Goal: Use online tool/utility: Utilize a website feature to perform a specific function

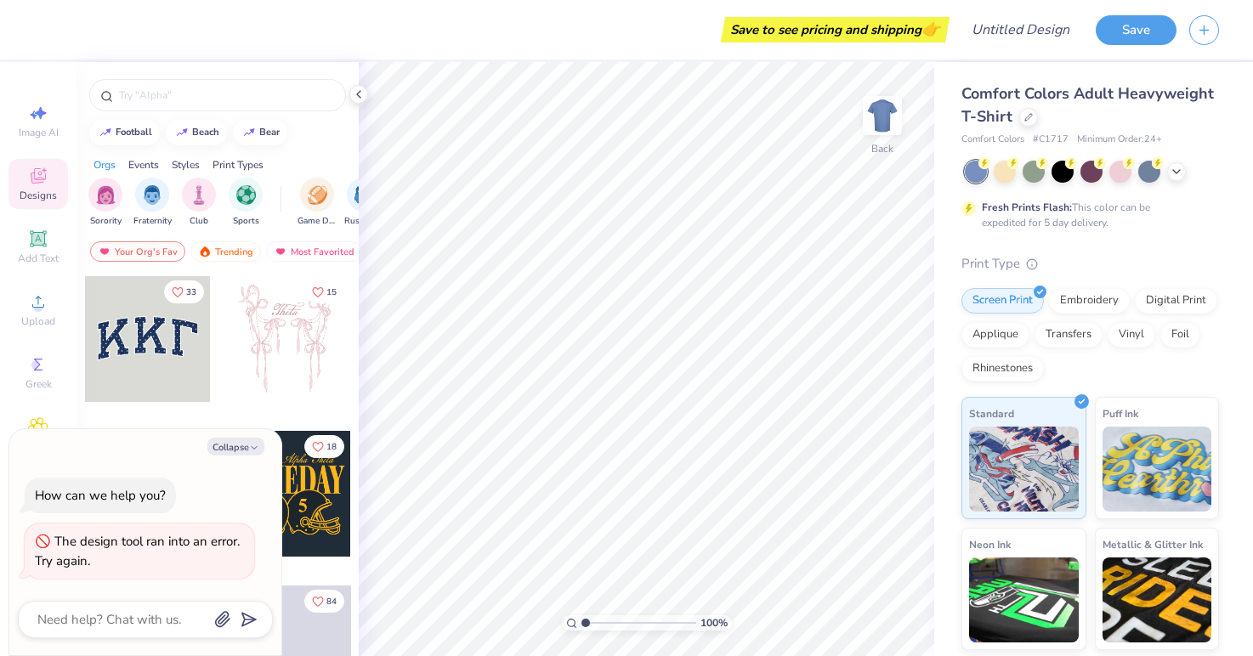
scroll to position [124, 0]
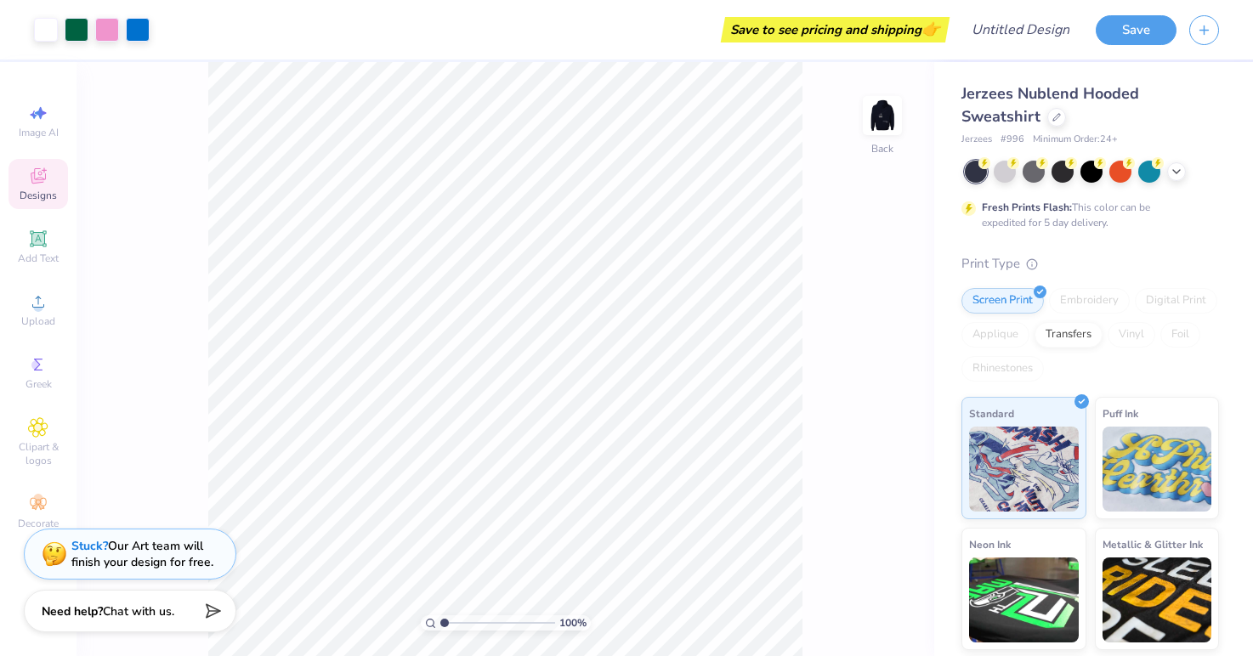
click at [35, 180] on icon at bounding box center [38, 178] width 14 height 11
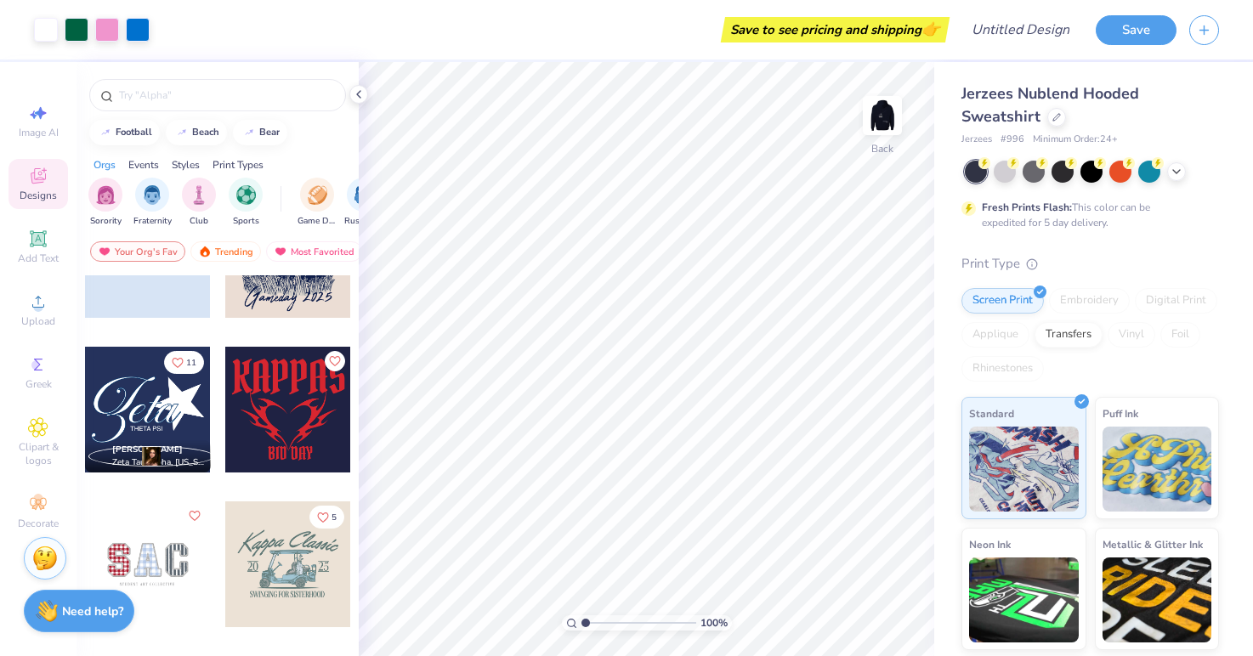
scroll to position [2091, 0]
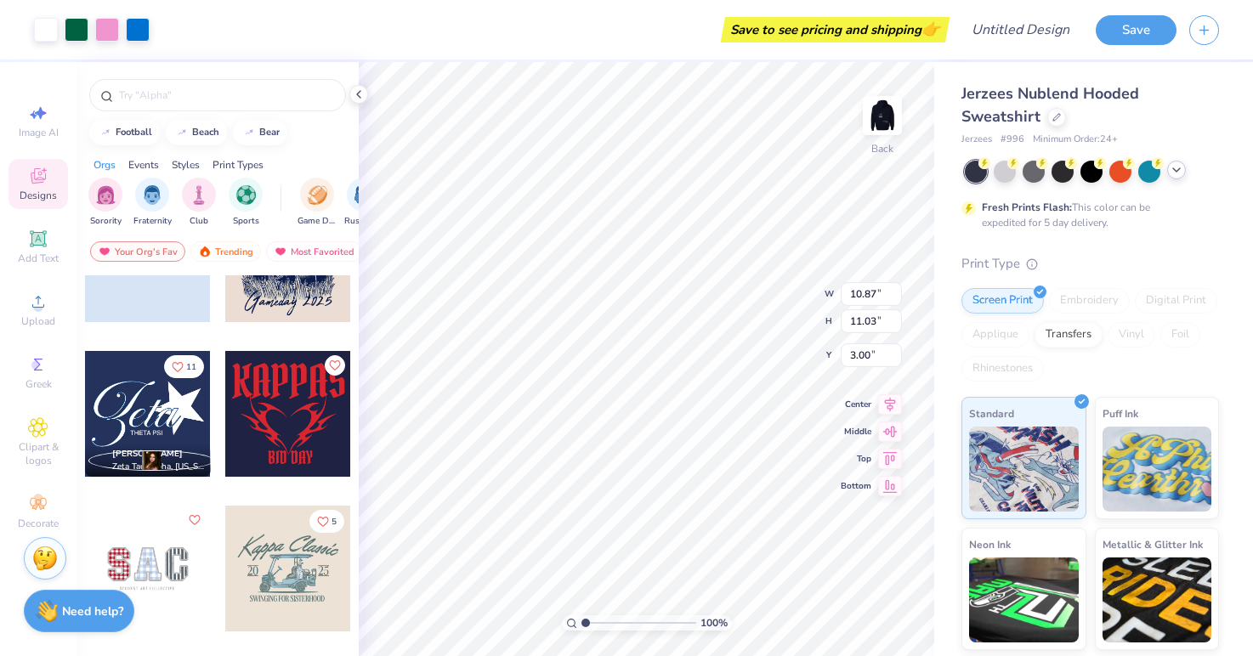
click at [1173, 166] on icon at bounding box center [1176, 170] width 14 height 14
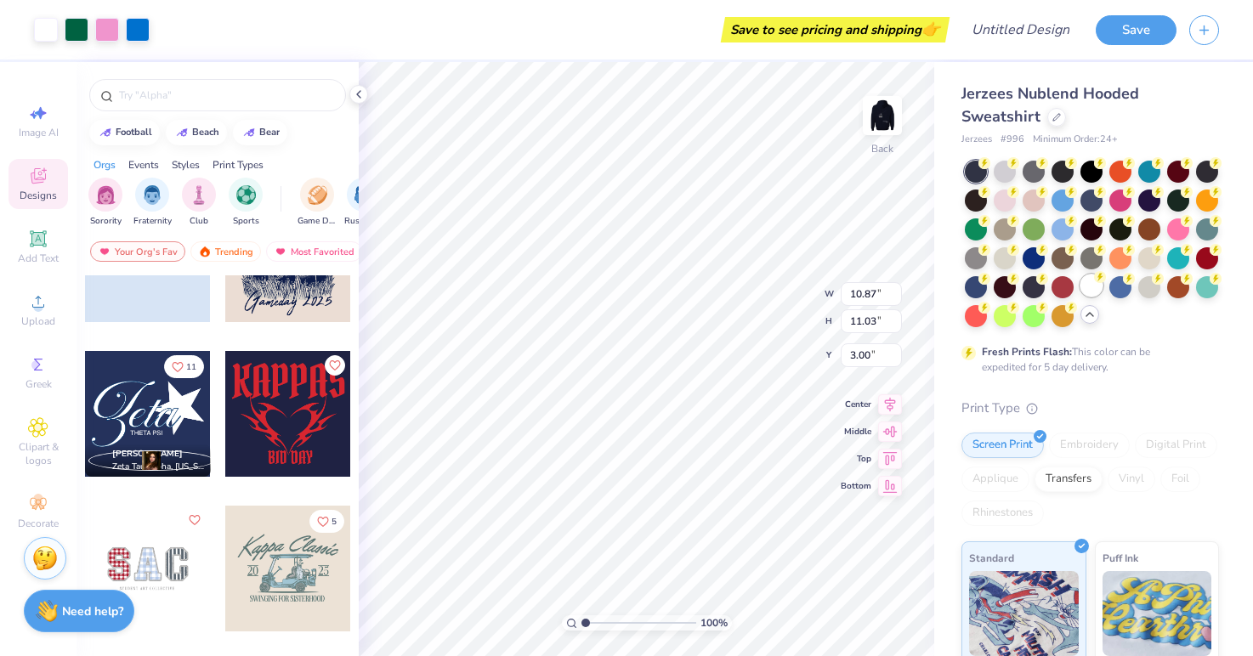
click at [990, 169] on circle at bounding box center [984, 163] width 12 height 12
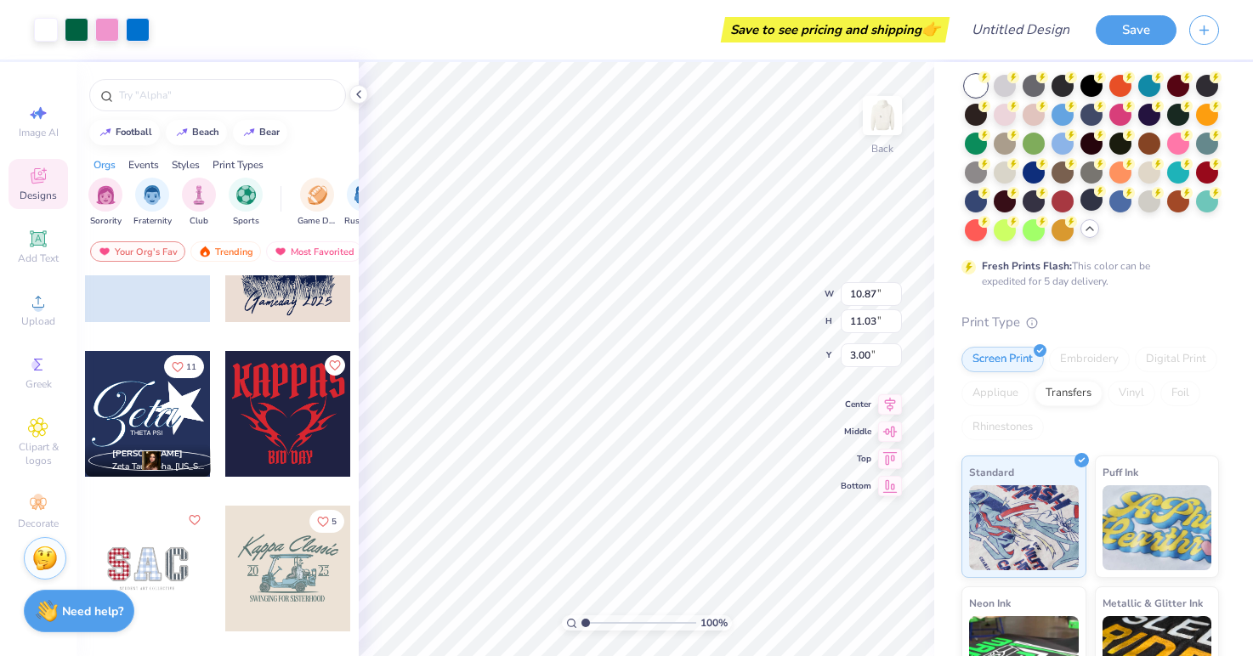
scroll to position [102, 0]
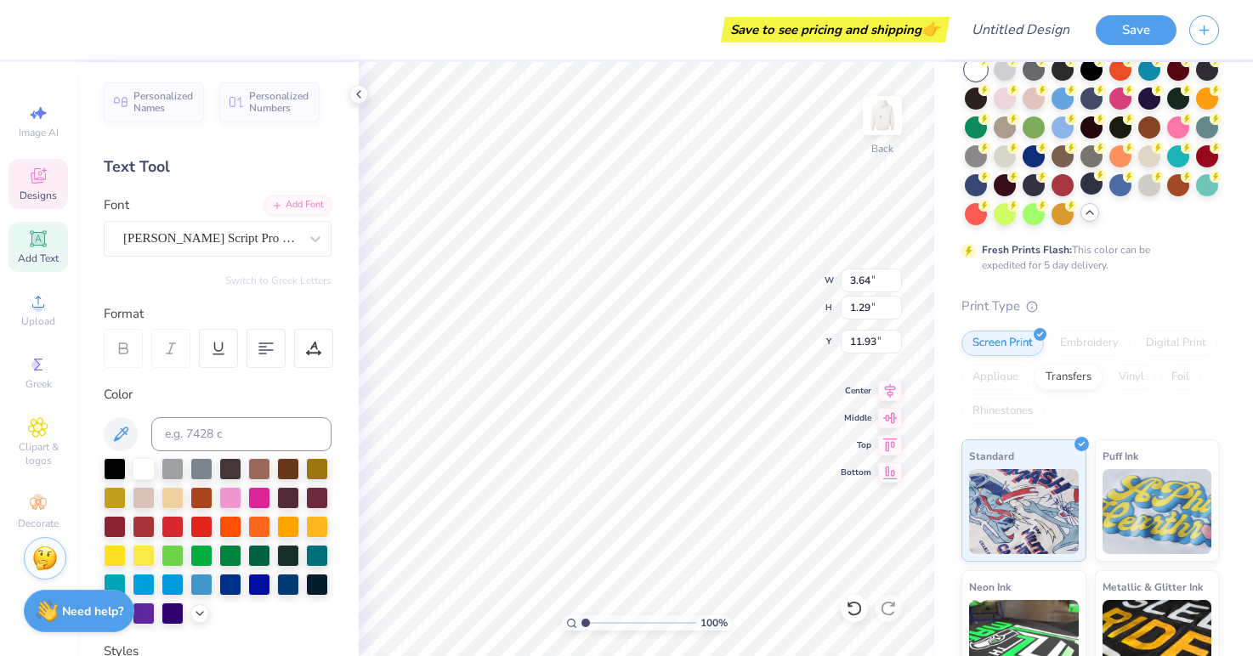
type input "2.91"
type input "1.17"
type input "12.86"
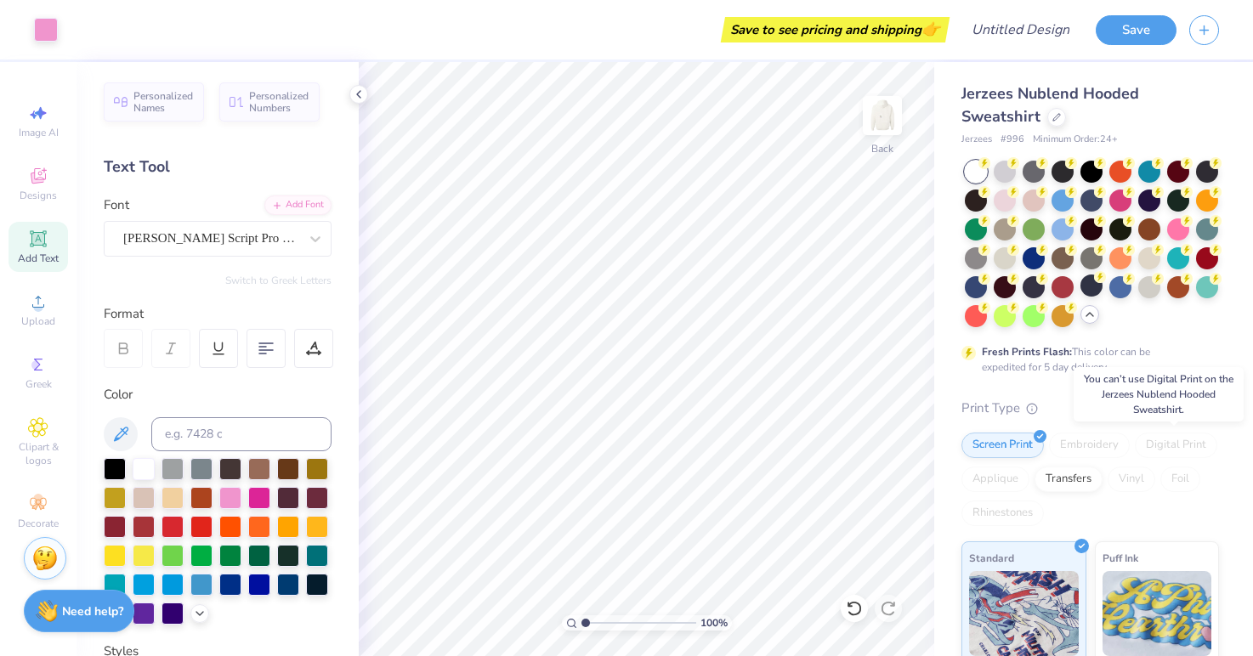
scroll to position [0, 0]
click at [43, 185] on icon at bounding box center [38, 176] width 20 height 20
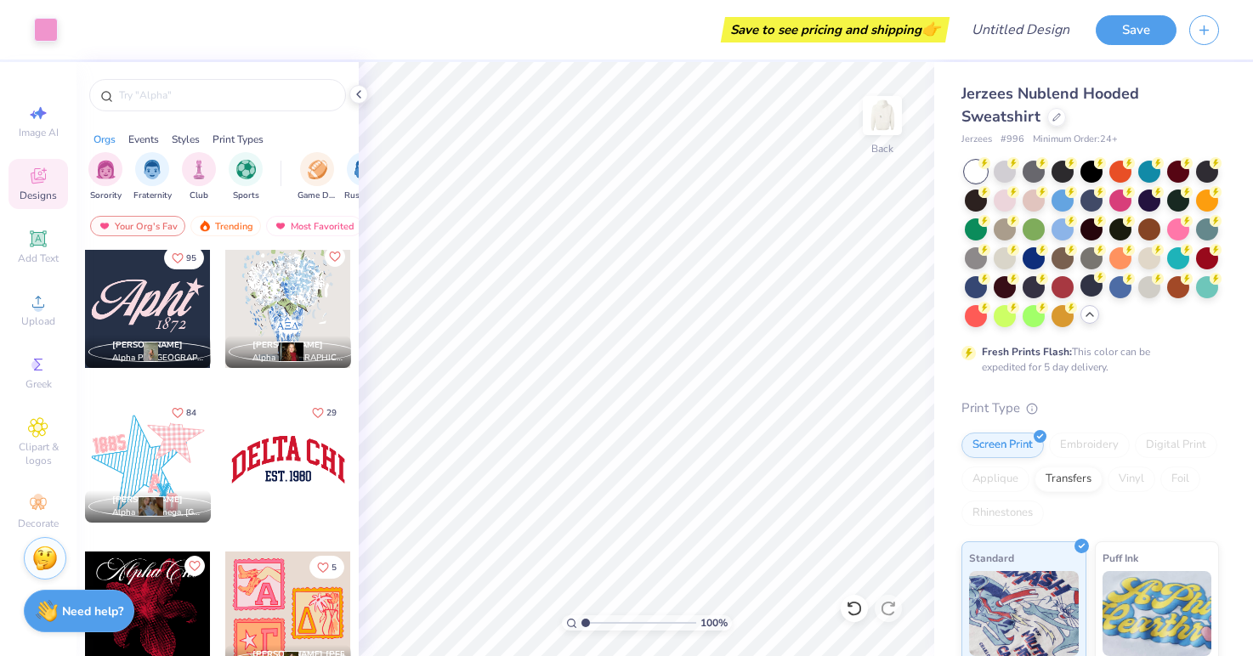
scroll to position [1247, 0]
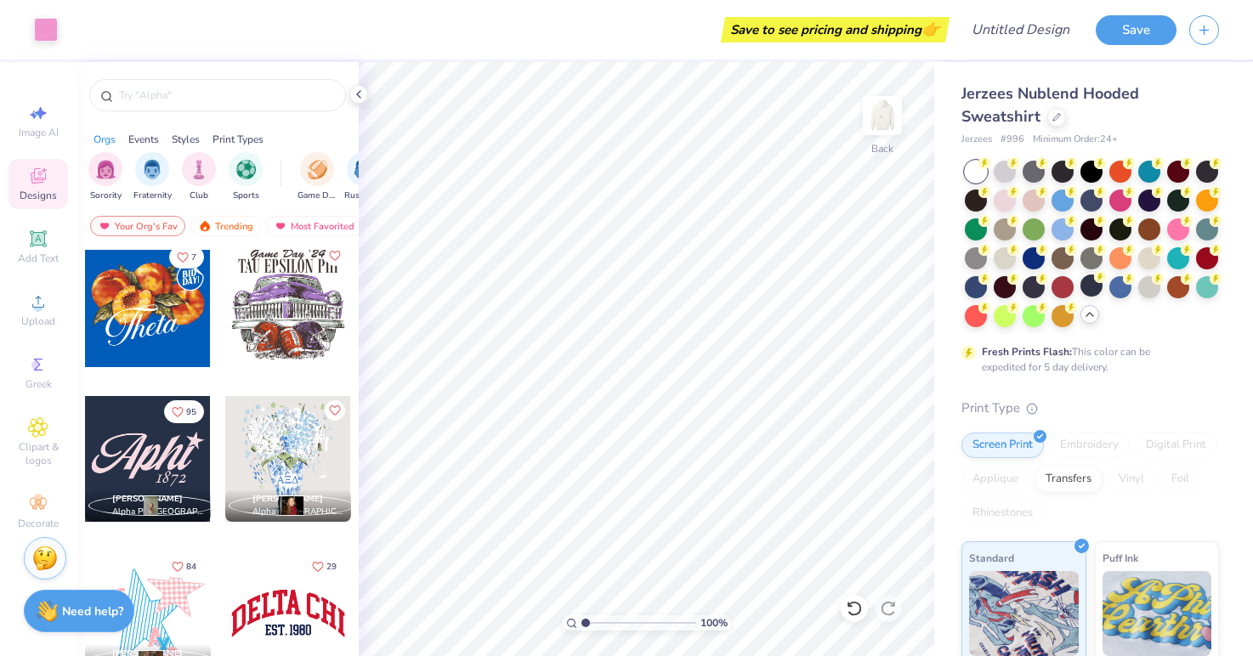
click at [150, 453] on div at bounding box center [148, 459] width 126 height 126
type input "9.31"
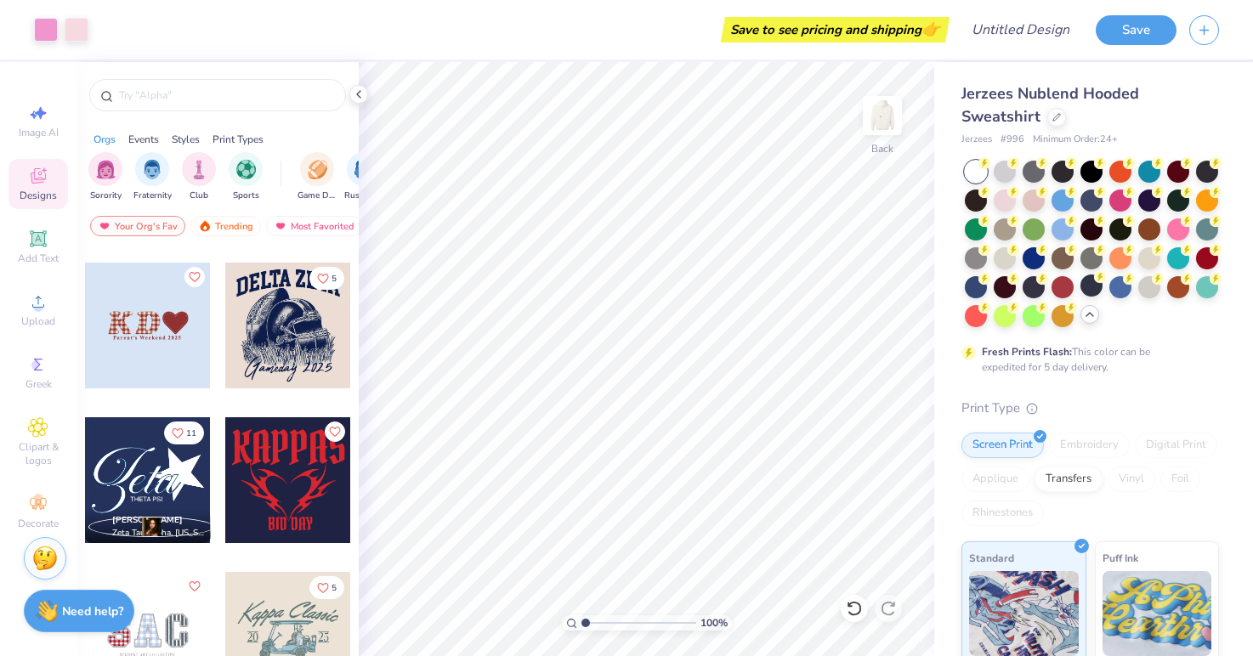
scroll to position [2006, 0]
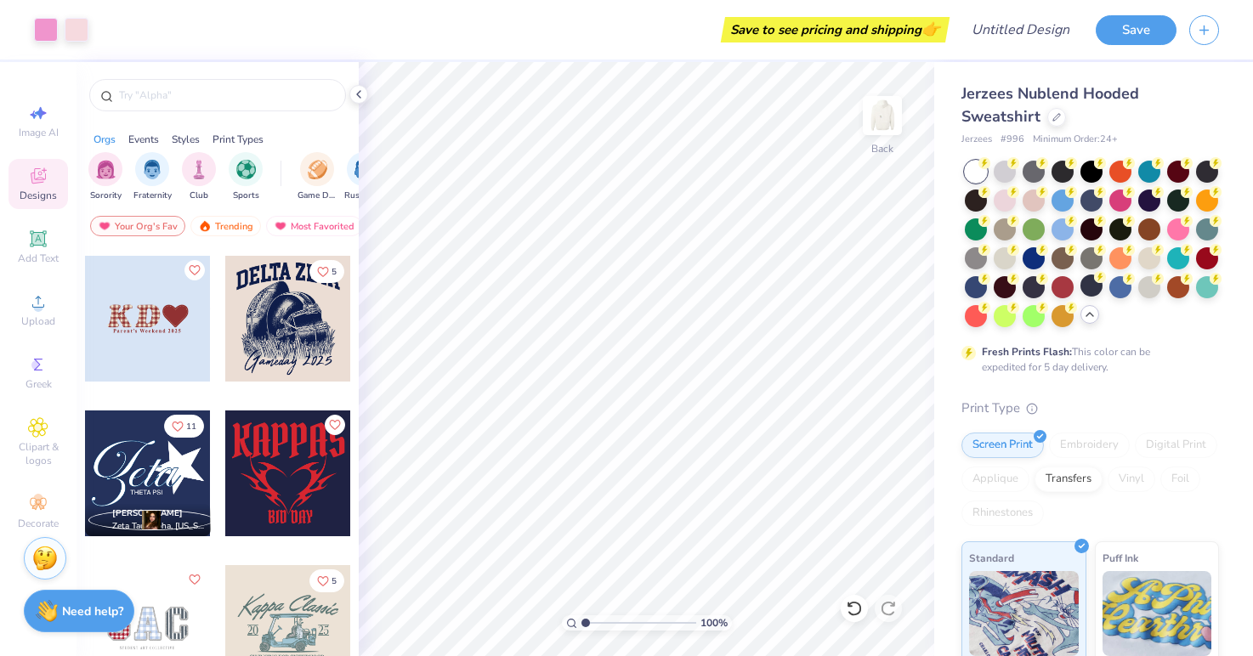
click at [151, 452] on div at bounding box center [148, 473] width 126 height 126
